Goal: Task Accomplishment & Management: Manage account settings

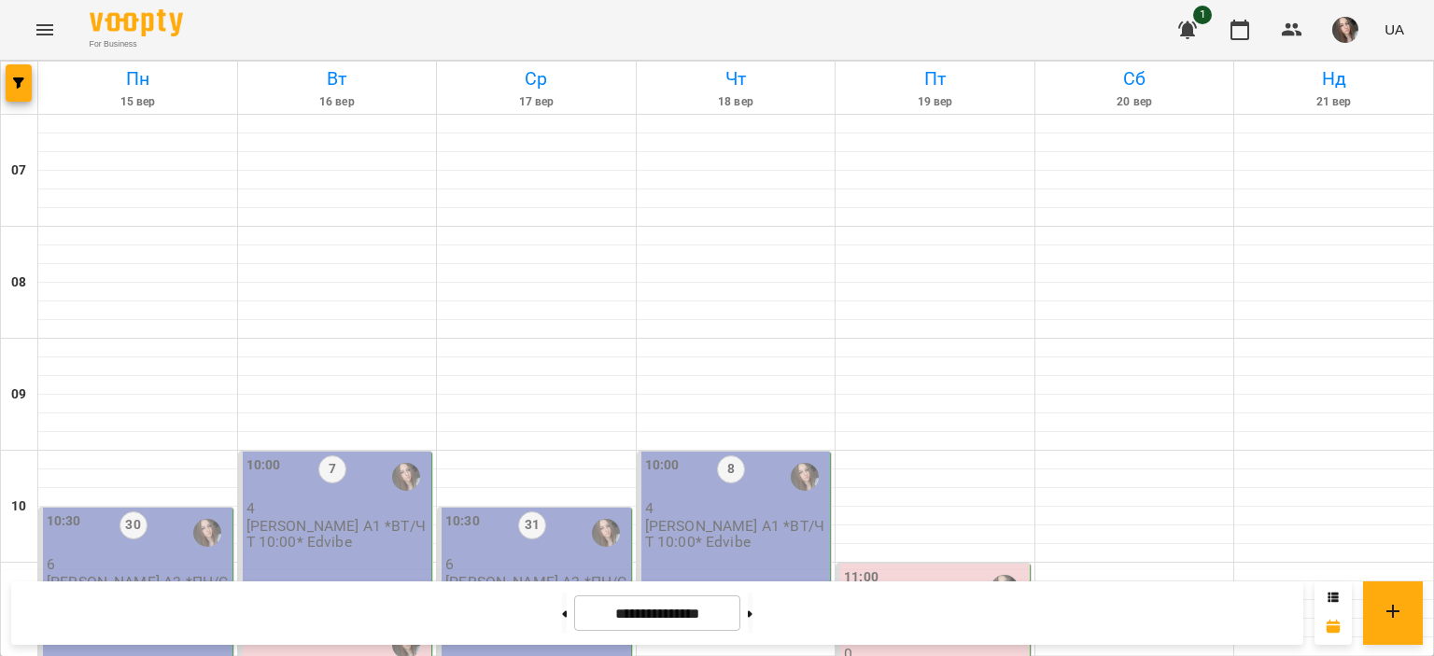
scroll to position [467, 0]
click at [136, 508] on div "10:30 30 6 [PERSON_NAME] А2 *ПН/СР 10:30*" at bounding box center [136, 591] width 194 height 166
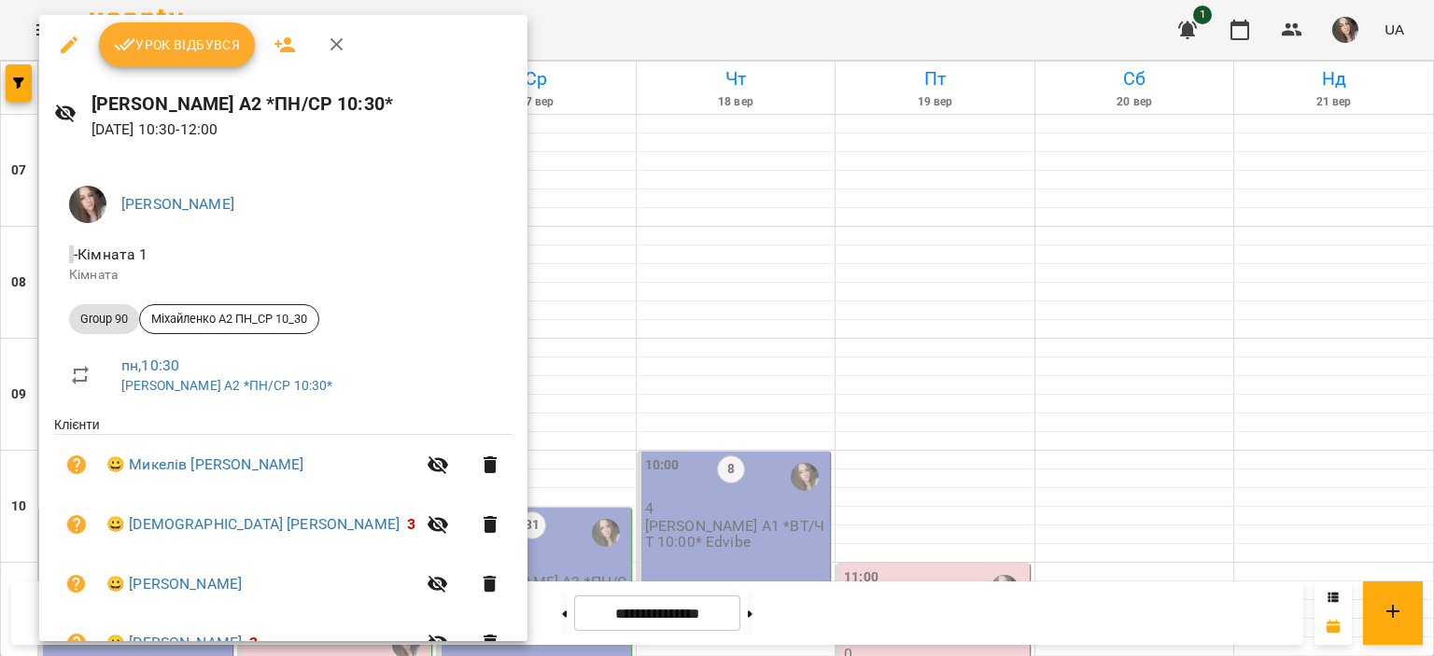
click at [185, 48] on span "Урок відбувся" at bounding box center [177, 45] width 127 height 22
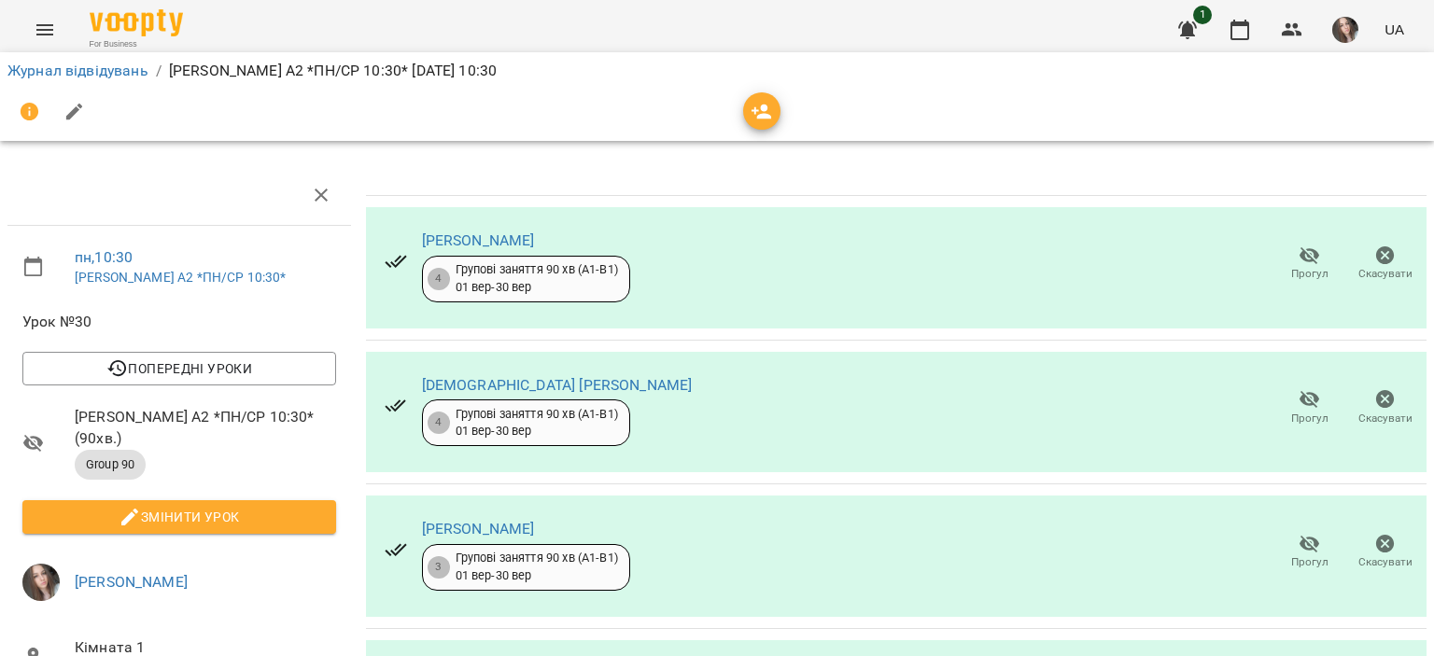
scroll to position [93, 0]
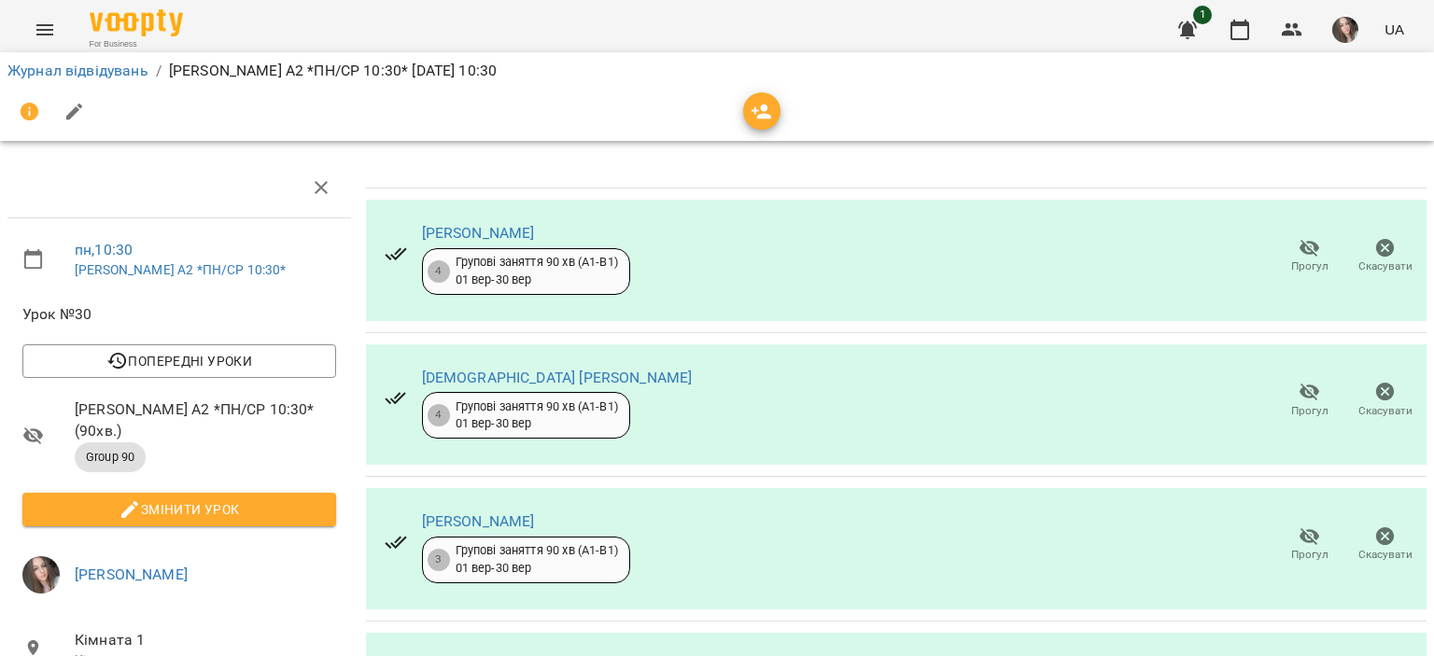
click at [1298, 526] on icon "button" at bounding box center [1309, 537] width 22 height 22
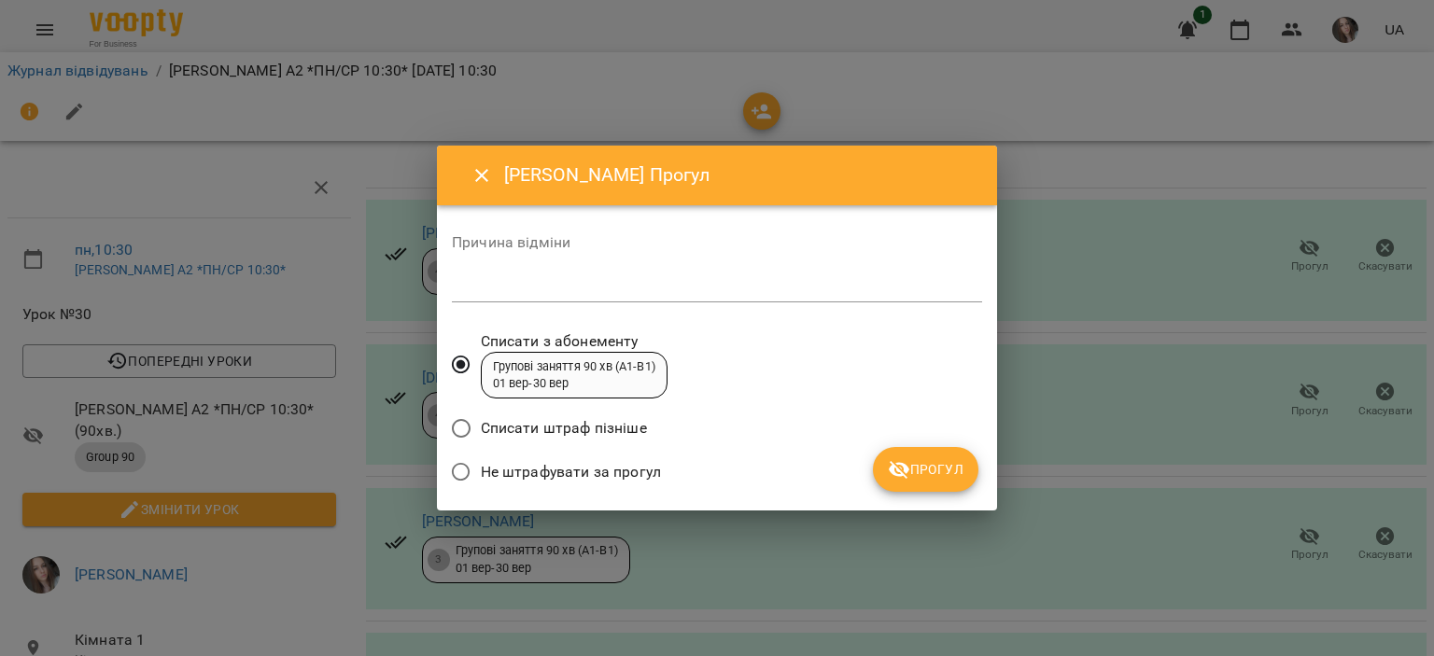
click at [579, 462] on span "Не штрафувати за прогул" at bounding box center [571, 472] width 180 height 22
click at [892, 446] on div "Списати штраф пізніше" at bounding box center [717, 431] width 530 height 44
click at [898, 455] on button "Прогул" at bounding box center [925, 469] width 105 height 45
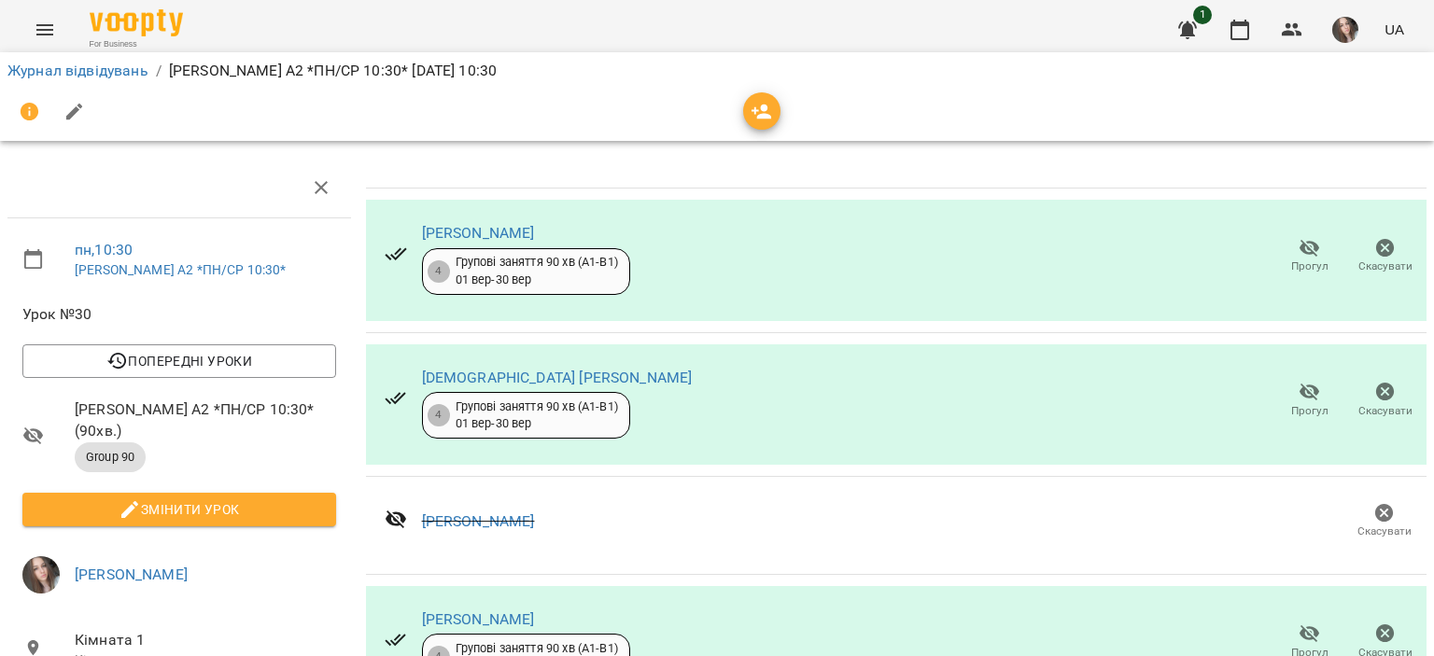
scroll to position [437, 0]
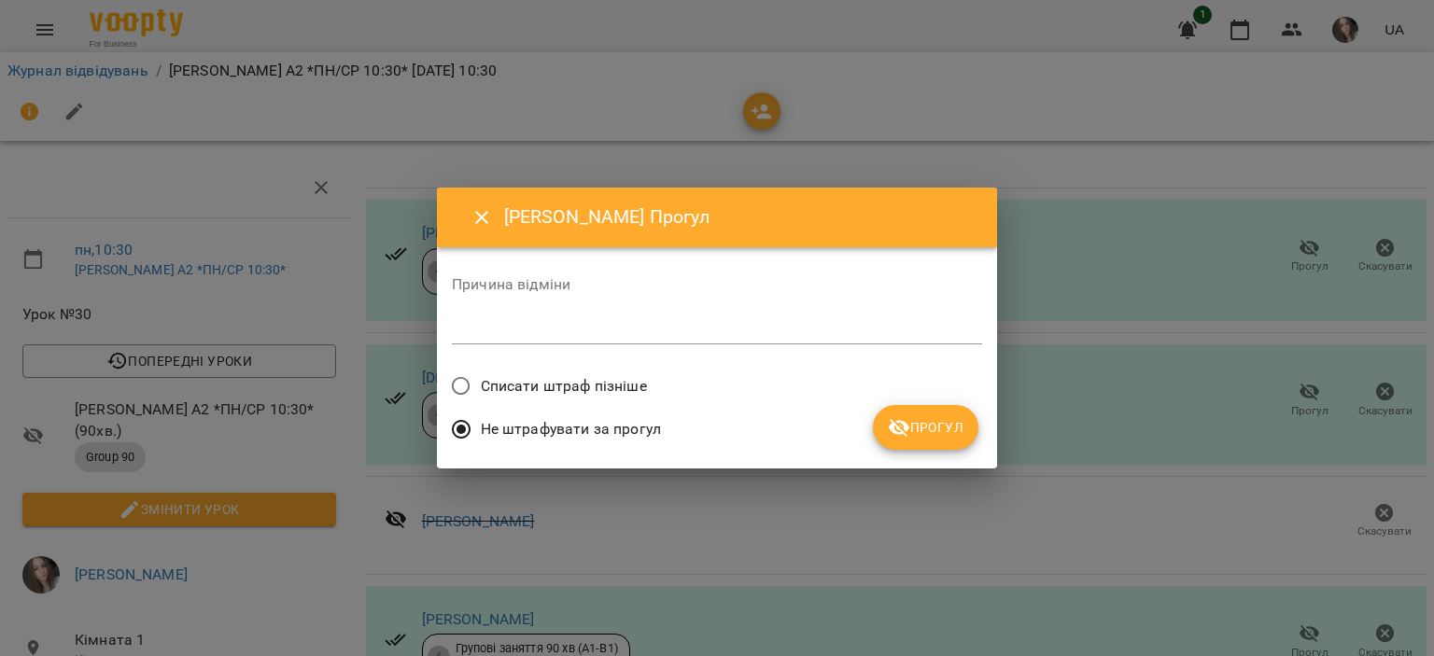
click at [900, 426] on icon "submit" at bounding box center [899, 427] width 22 height 22
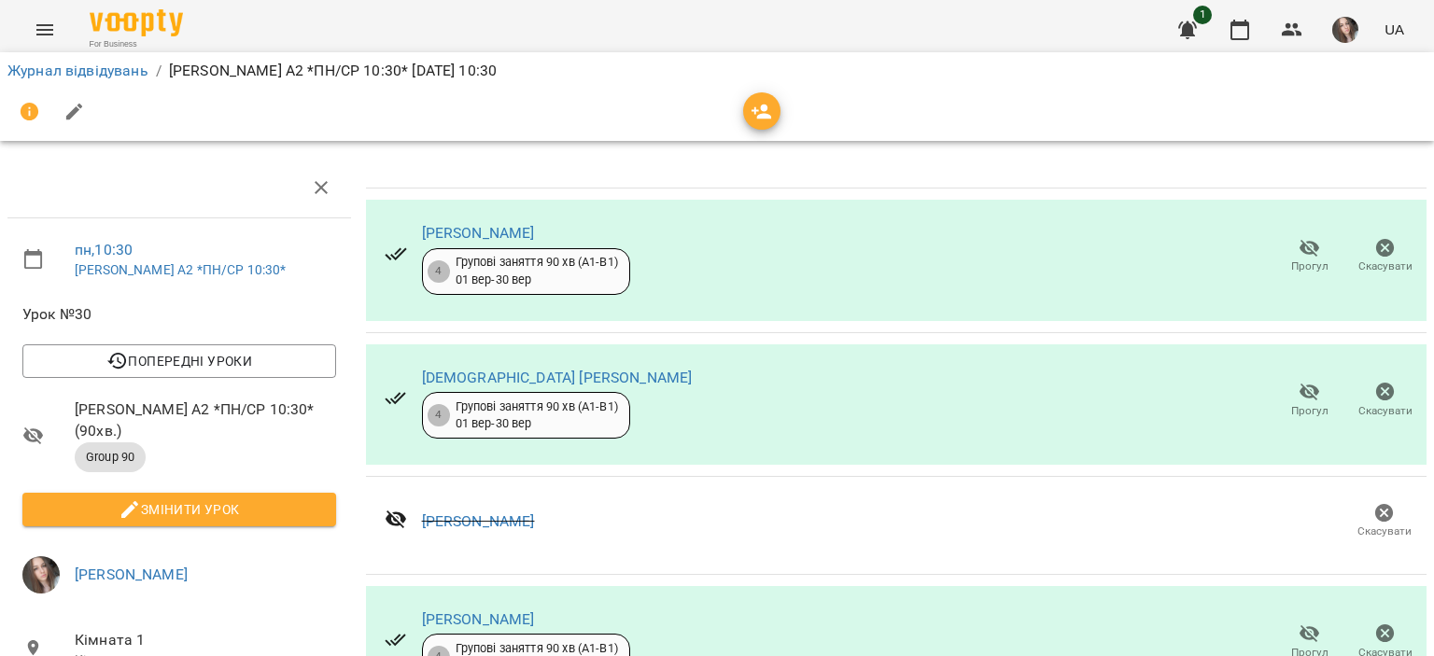
scroll to position [250, 0]
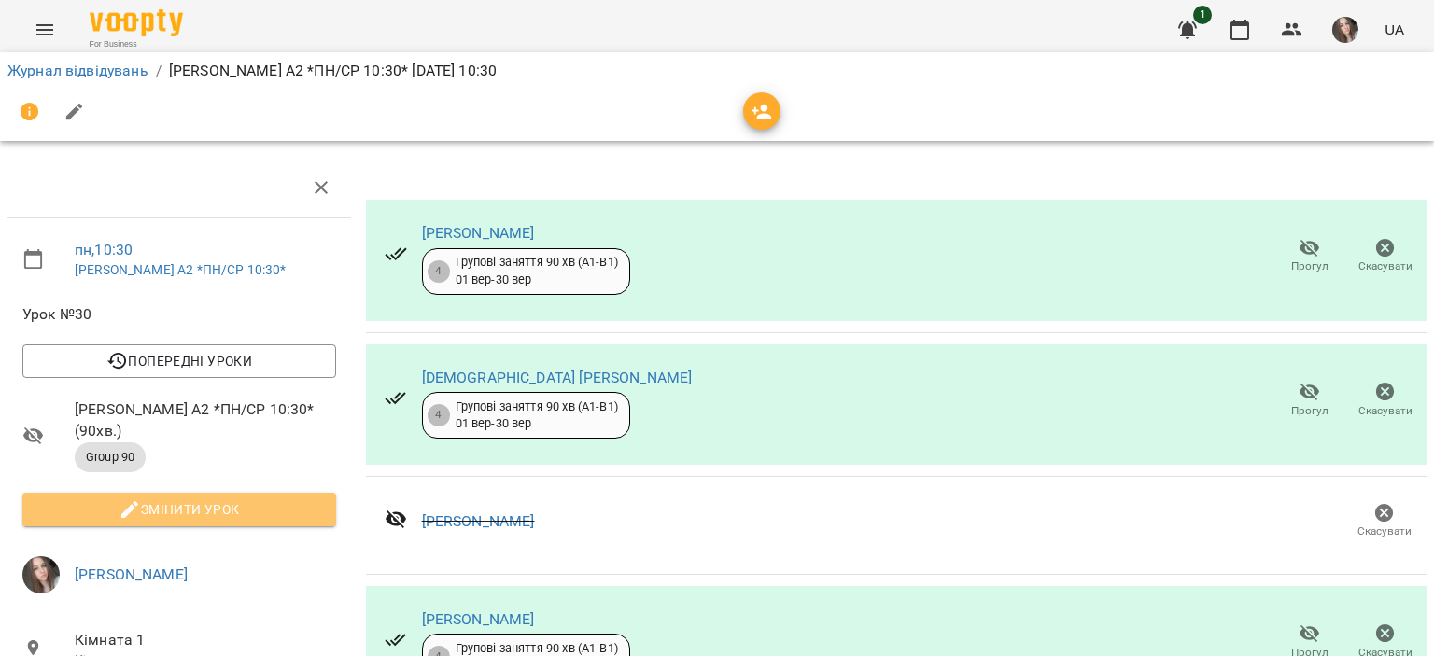
click at [233, 498] on span "Змінити урок" at bounding box center [179, 509] width 284 height 22
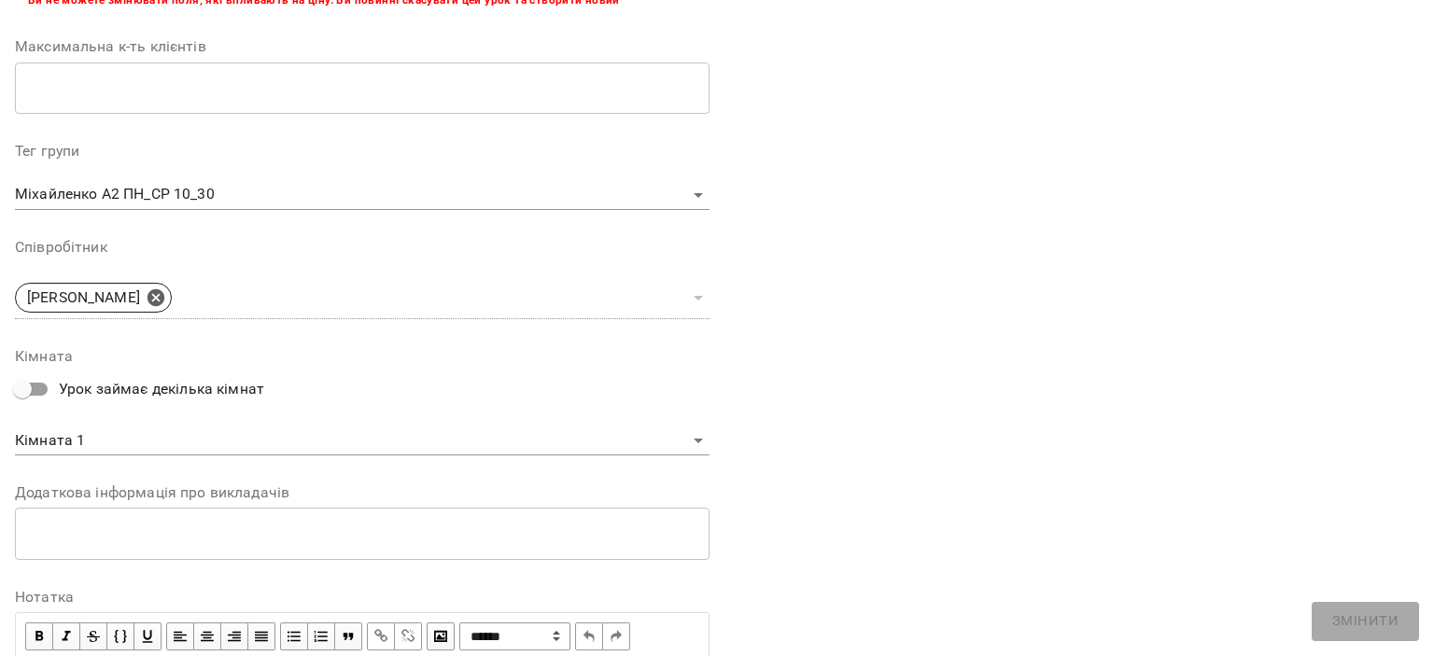
scroll to position [584, 0]
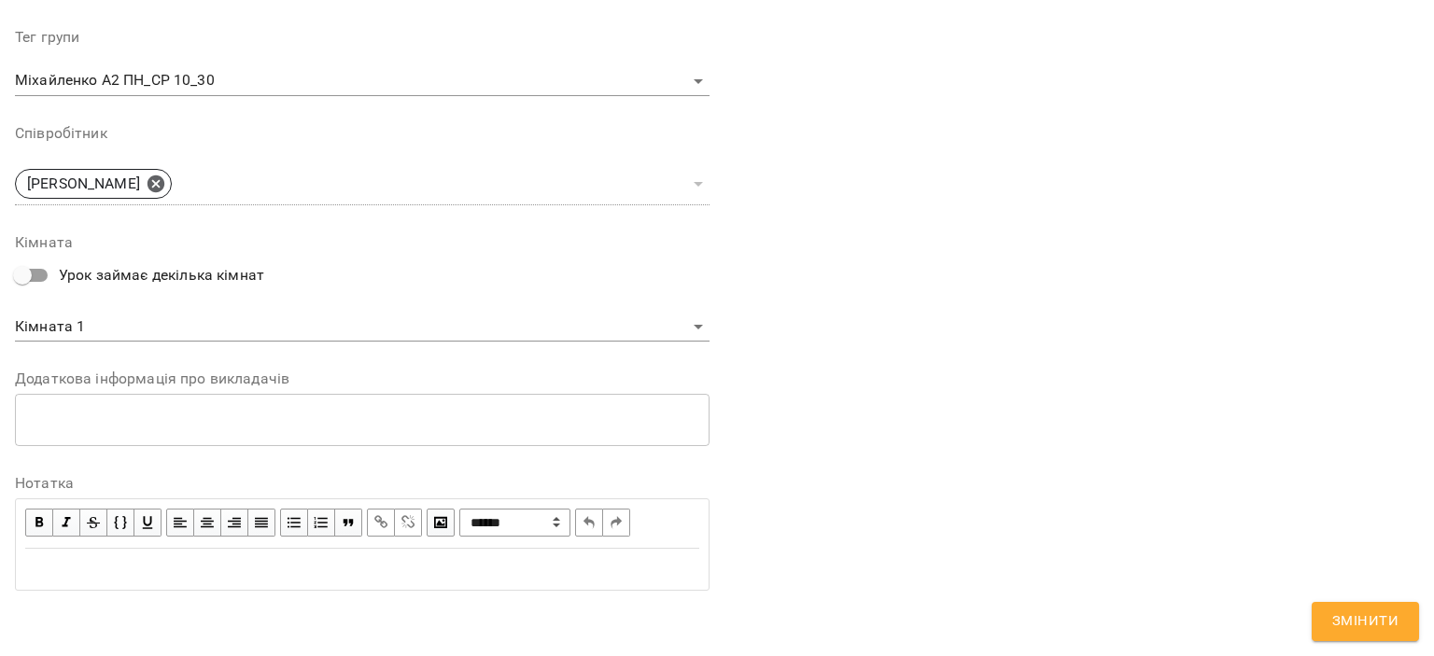
click at [388, 570] on div "Edit text" at bounding box center [362, 569] width 674 height 22
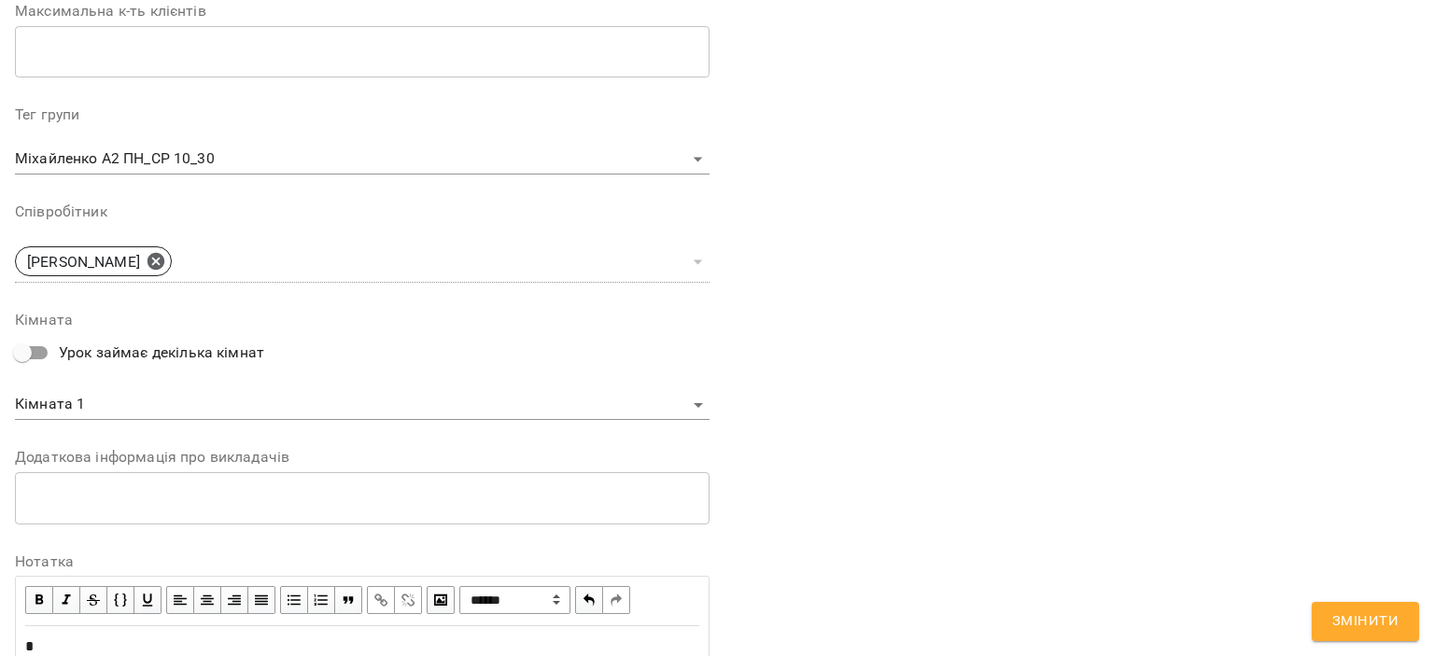
scroll to position [662, 0]
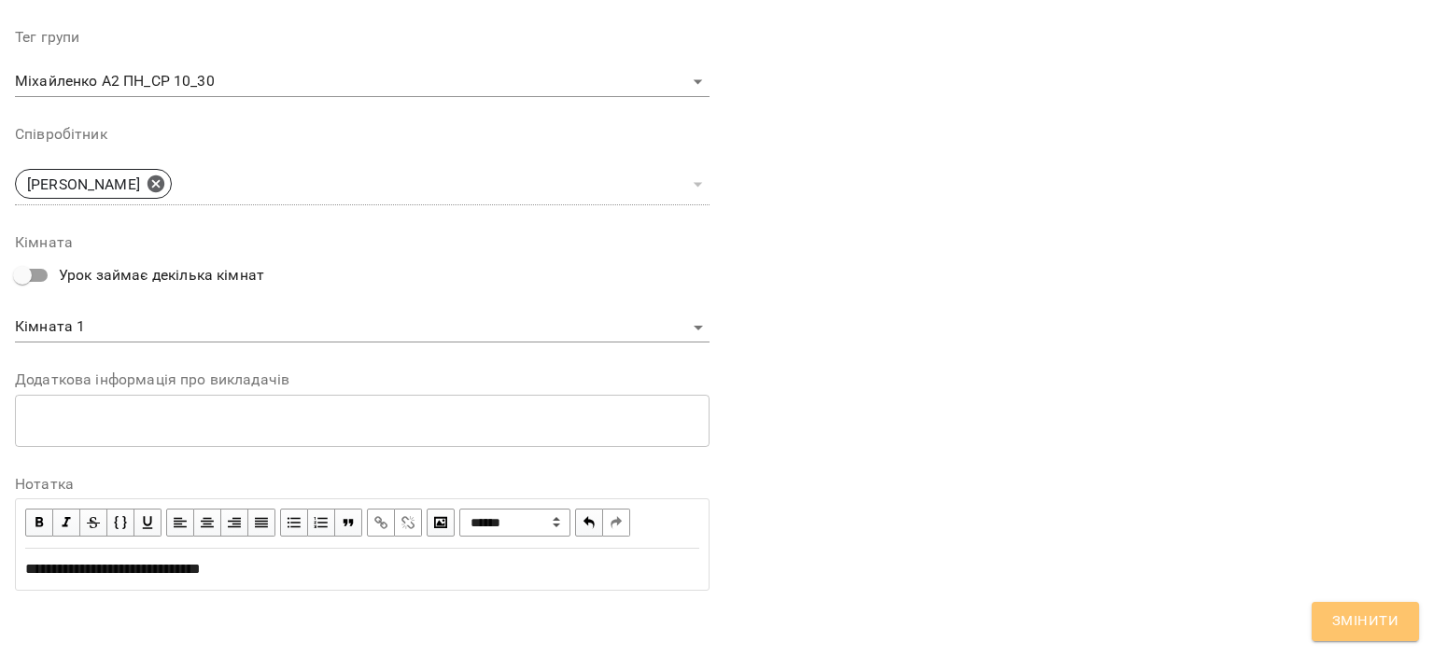
click at [1340, 611] on span "Змінити" at bounding box center [1365, 622] width 66 height 24
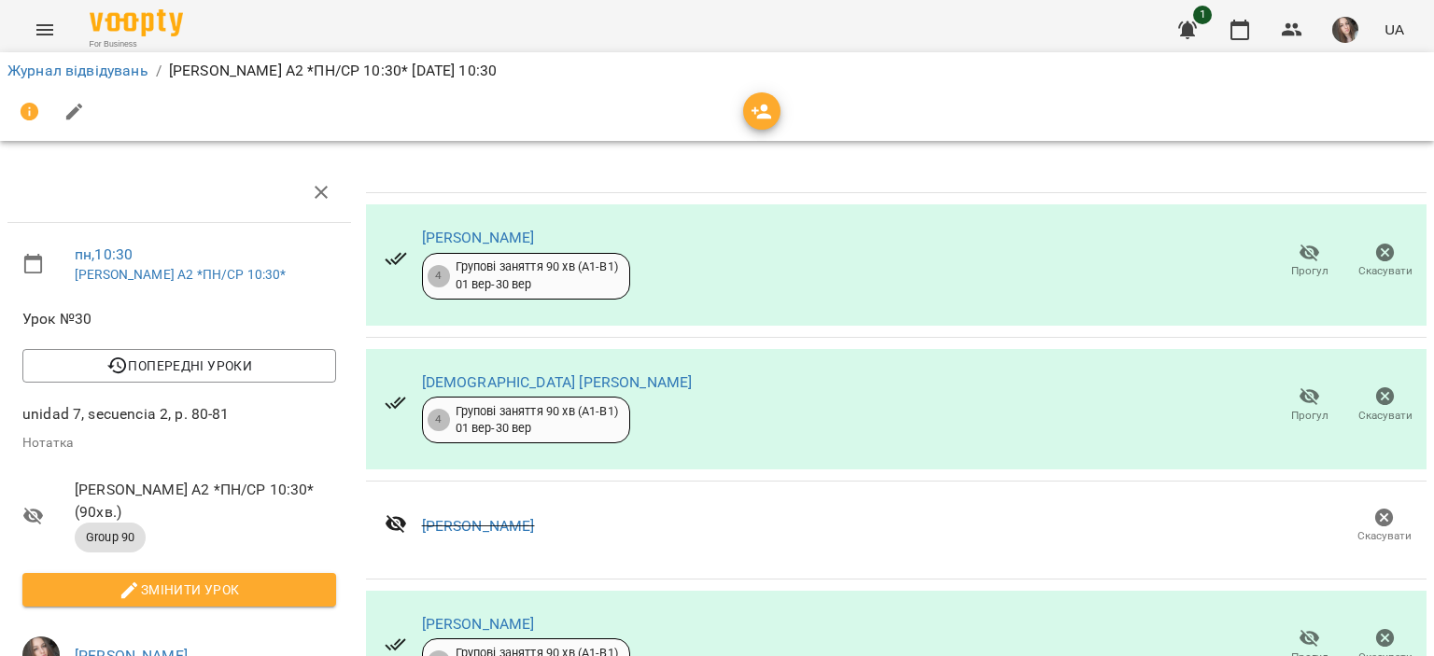
scroll to position [0, 0]
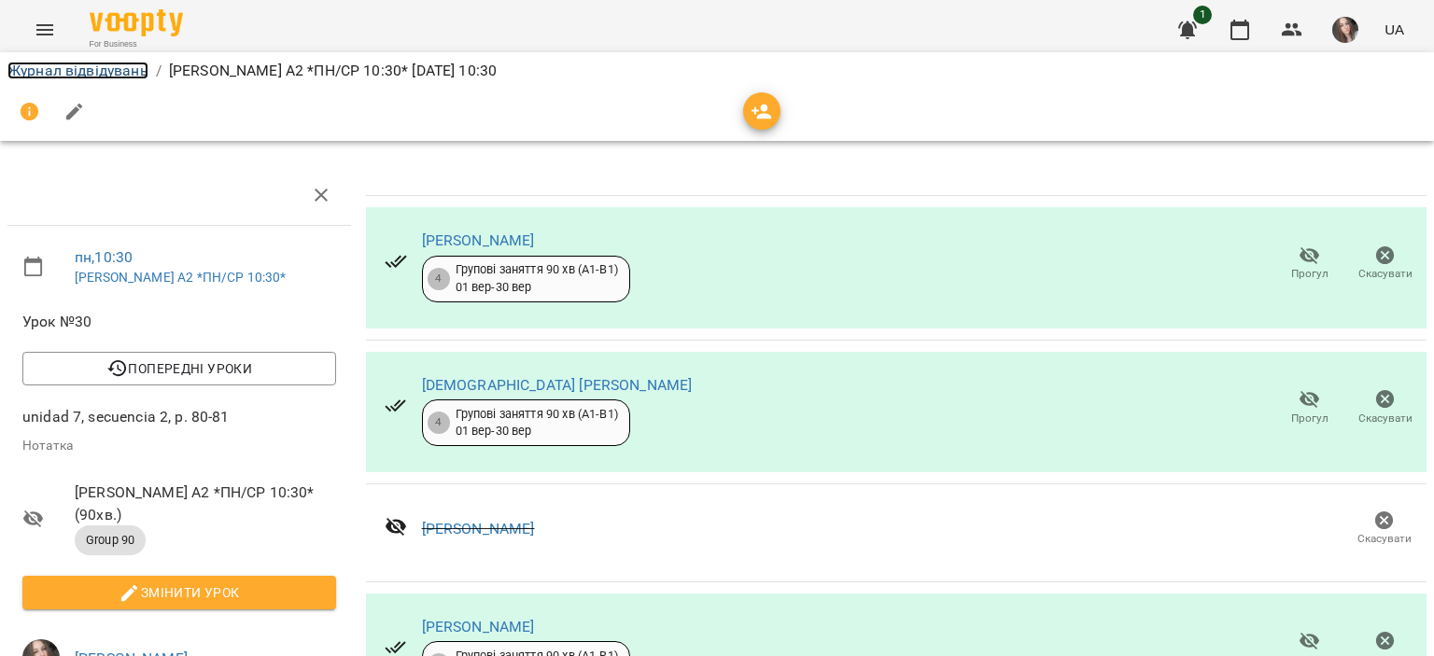
click at [110, 75] on link "Журнал відвідувань" at bounding box center [77, 71] width 141 height 18
